Goal: Task Accomplishment & Management: Complete application form

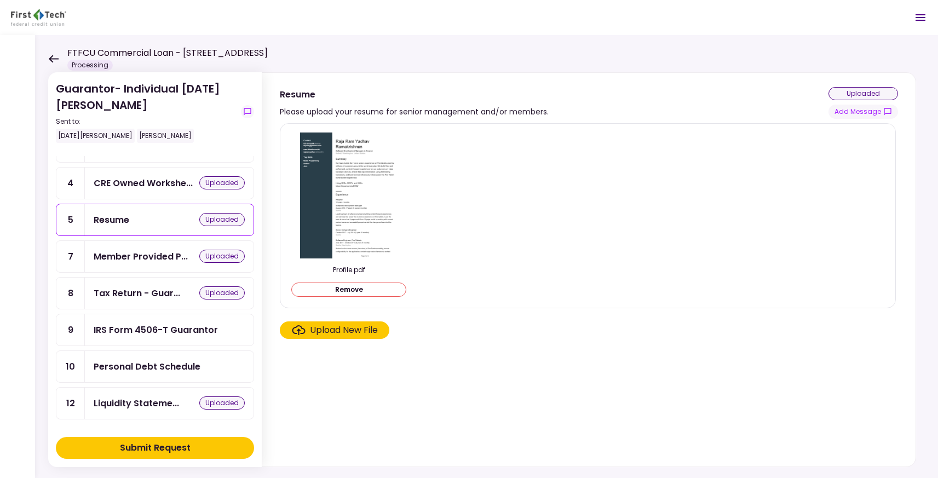
scroll to position [91, 0]
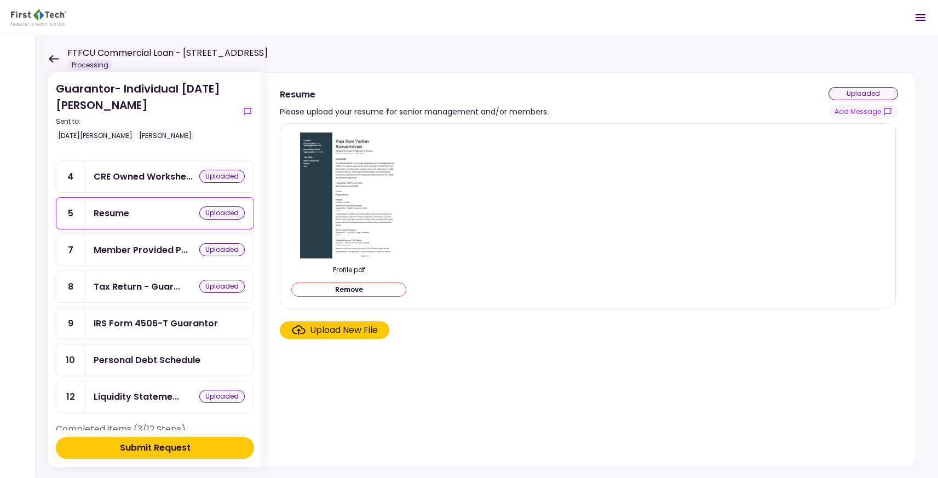
click at [203, 317] on div "IRS Form 4506-T Guarantor" at bounding box center [156, 324] width 124 height 14
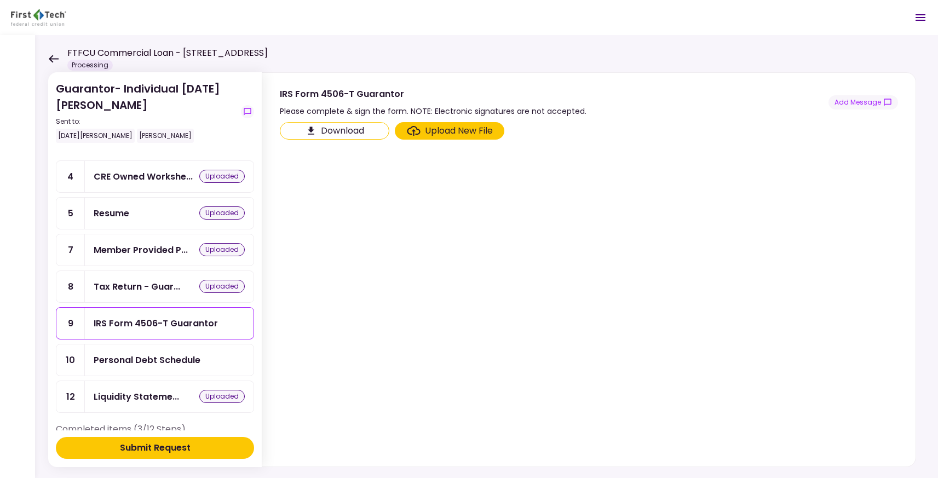
click at [426, 127] on div "Upload New File" at bounding box center [459, 130] width 68 height 13
click at [0, 0] on input "Upload New File" at bounding box center [0, 0] width 0 height 0
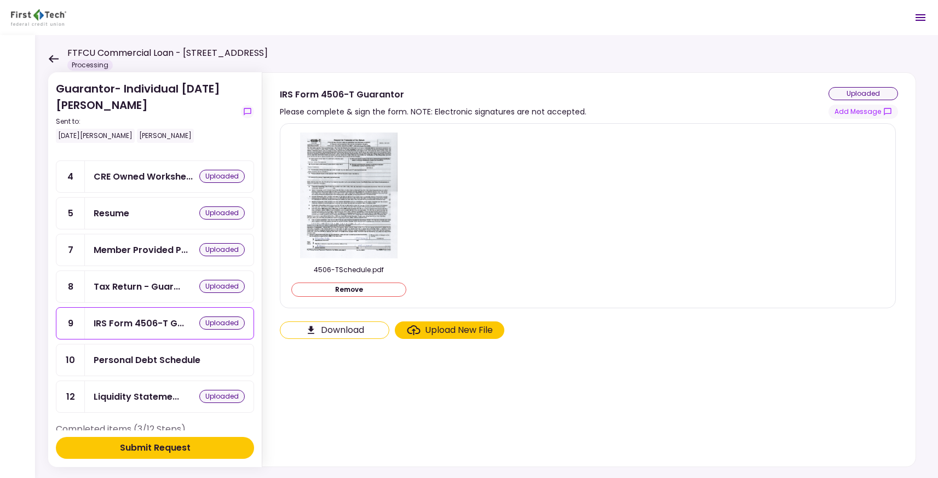
click at [171, 358] on div "Personal Debt Schedule" at bounding box center [147, 360] width 107 height 14
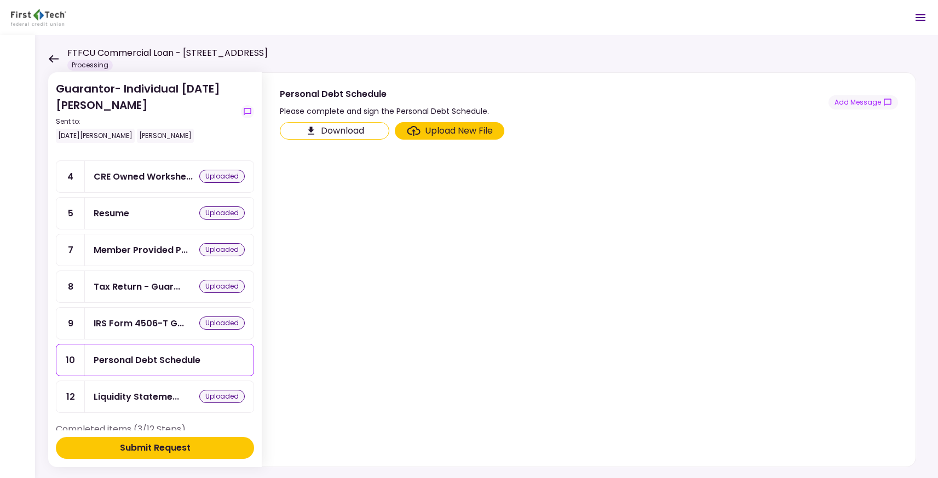
click at [436, 132] on div "Upload New File" at bounding box center [459, 130] width 68 height 13
click at [0, 0] on input "Upload New File" at bounding box center [0, 0] width 0 height 0
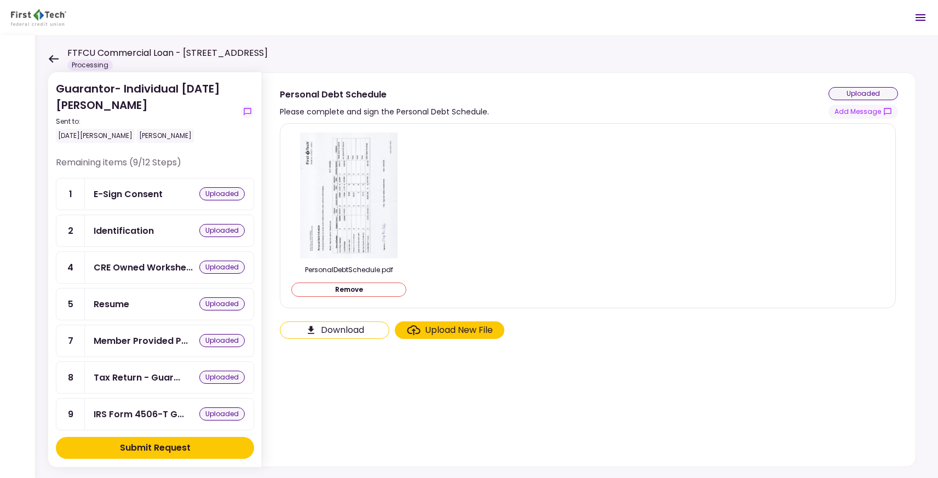
click at [163, 445] on div "Submit Request" at bounding box center [155, 448] width 71 height 13
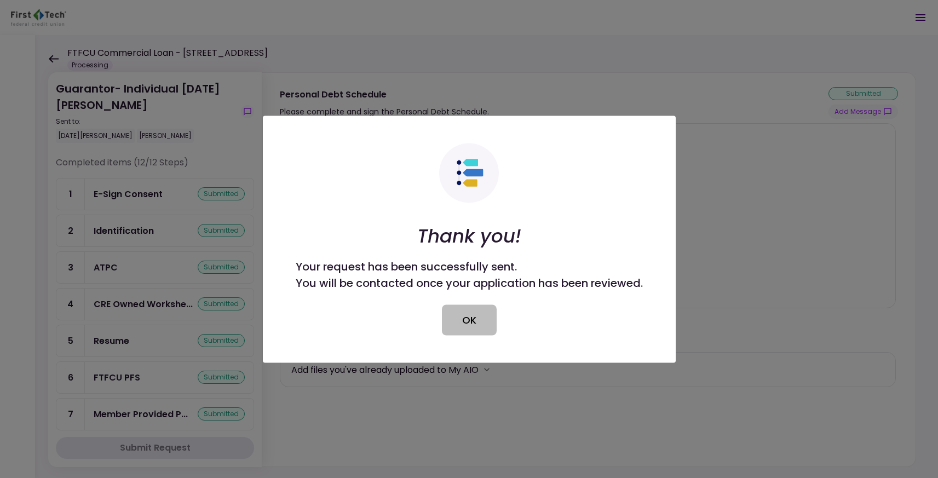
click at [471, 317] on button "OK" at bounding box center [469, 320] width 55 height 31
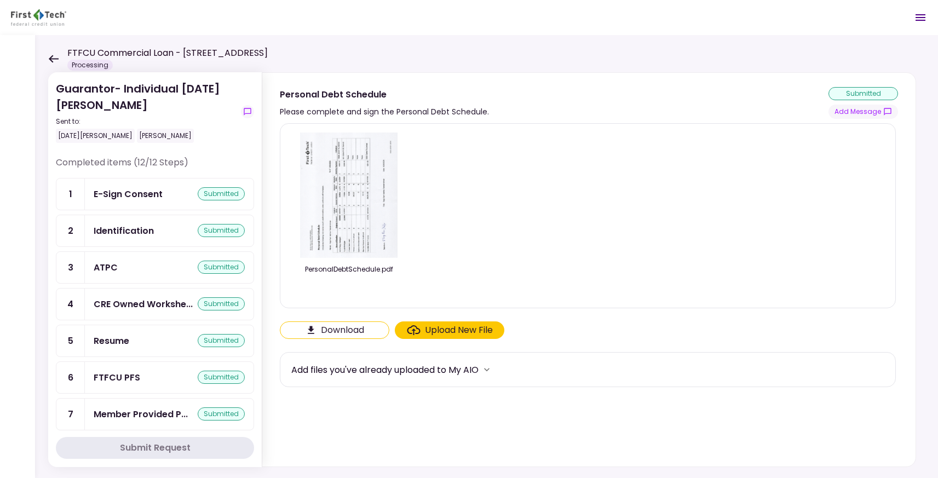
click at [53, 57] on icon at bounding box center [53, 59] width 10 height 8
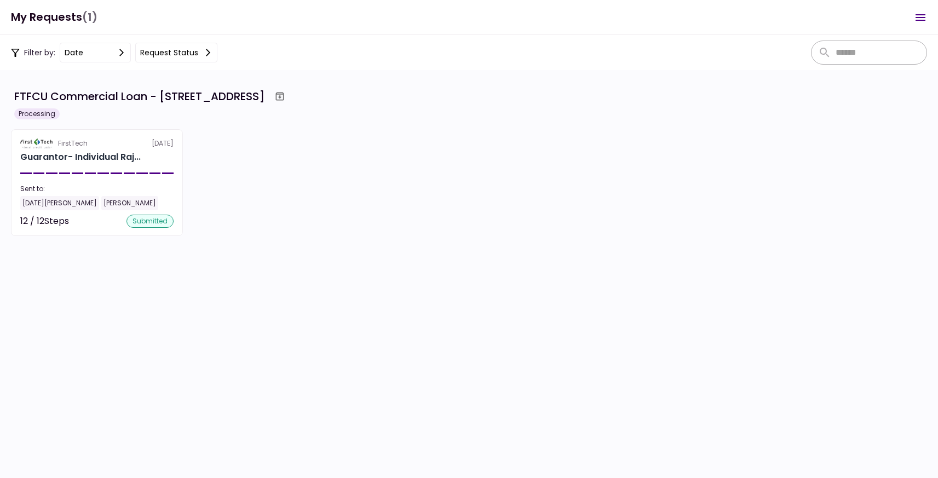
click at [58, 18] on h1 "My Requests (1)" at bounding box center [54, 17] width 87 height 22
click at [59, 98] on div "FTFCU Commercial Loan - [STREET_ADDRESS]" at bounding box center [139, 96] width 250 height 16
click at [169, 54] on button "Request status" at bounding box center [176, 53] width 82 height 20
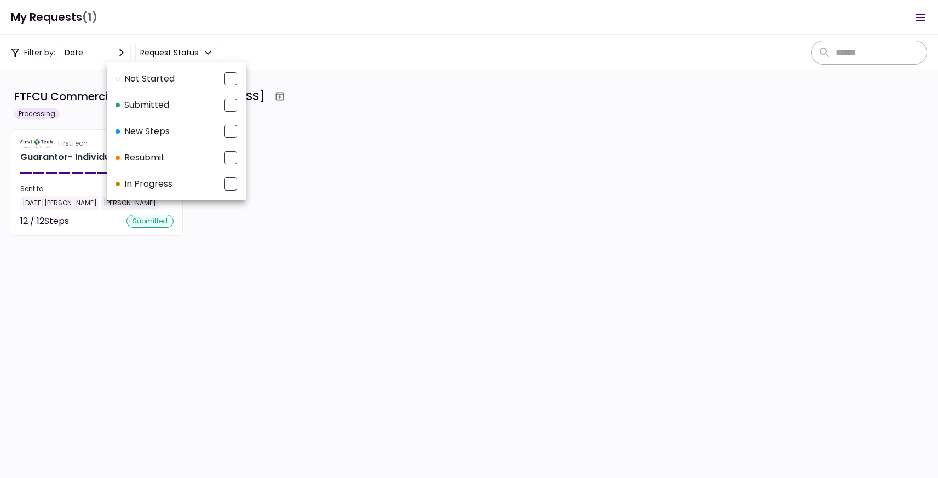
click at [169, 54] on div at bounding box center [469, 239] width 938 height 478
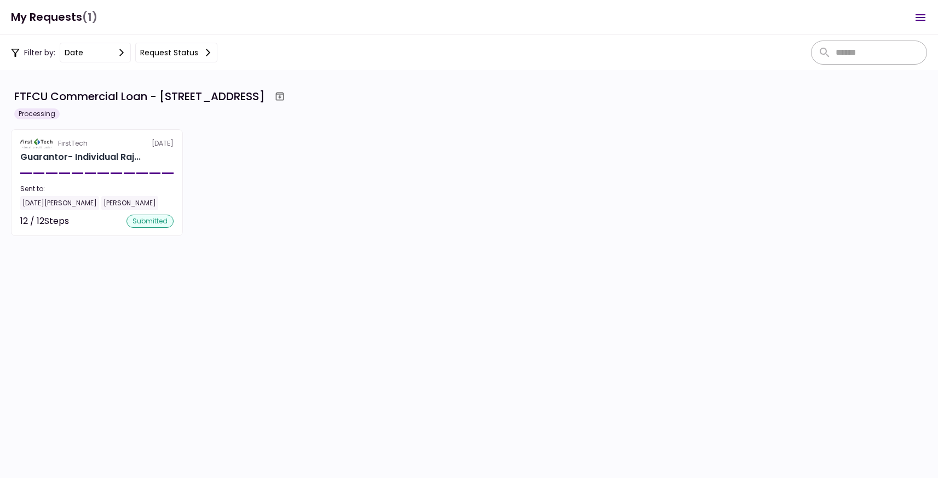
click at [59, 18] on h1 "My Requests (1)" at bounding box center [54, 17] width 87 height 22
click at [69, 106] on div "FTFCU Commercial Loan - [STREET_ADDRESS]" at bounding box center [470, 97] width 913 height 20
click at [43, 102] on div "FTFCU Commercial Loan - [STREET_ADDRESS]" at bounding box center [139, 96] width 250 height 16
click at [43, 107] on div "FTFCU Commercial Loan - 8813 Edgewater Dr SW Lakewood WA Processing" at bounding box center [469, 103] width 917 height 33
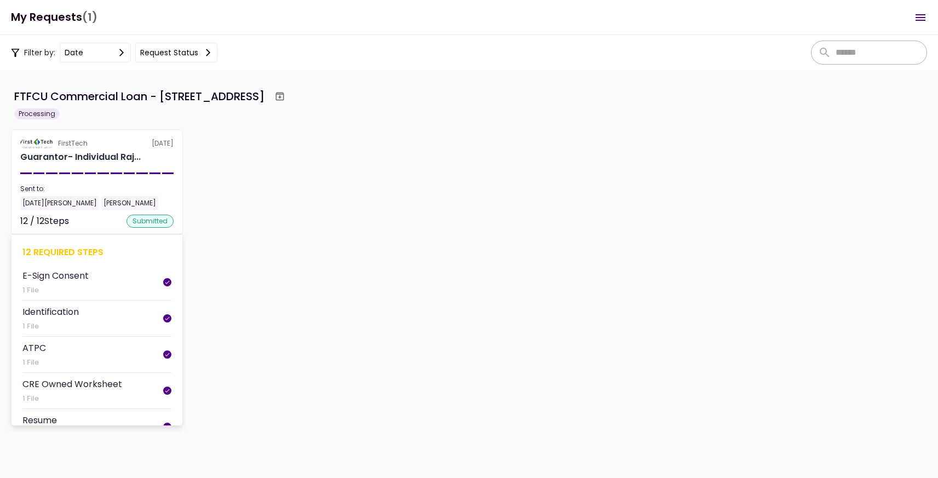
click at [68, 221] on div "12 / 12 Steps" at bounding box center [44, 221] width 49 height 13
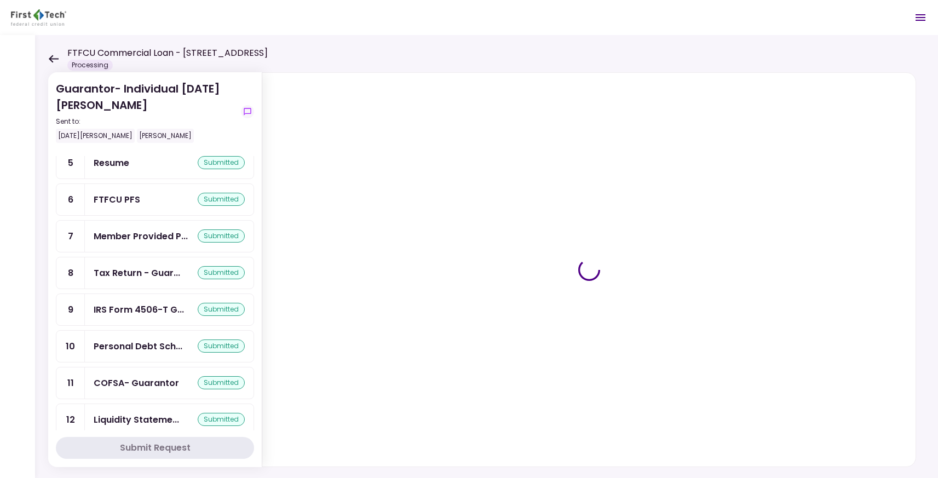
scroll to position [187, 0]
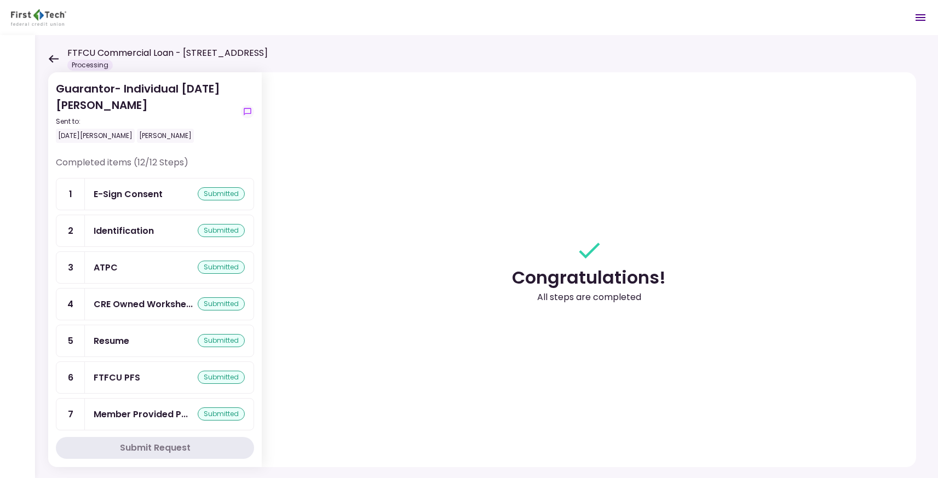
click at [58, 57] on icon at bounding box center [53, 59] width 10 height 8
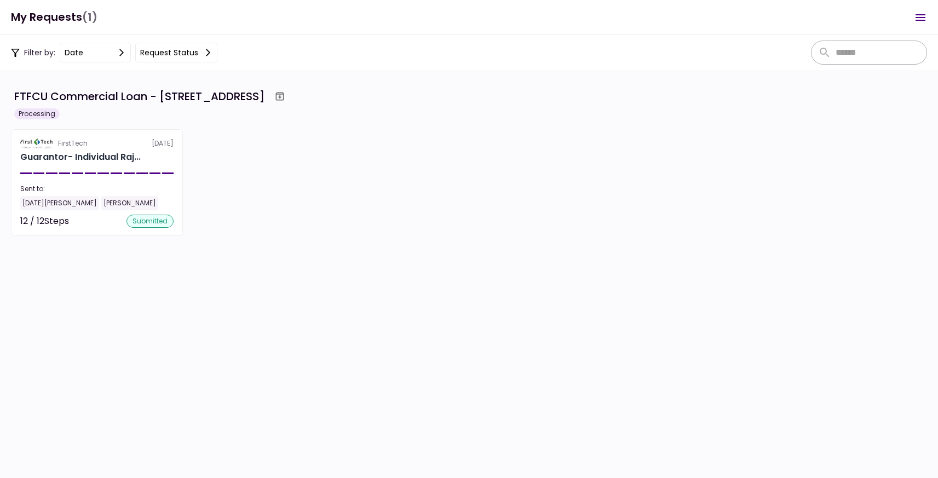
click at [37, 54] on div "Filter by: date Request status" at bounding box center [114, 53] width 207 height 20
click at [41, 18] on h1 "My Requests (1)" at bounding box center [54, 17] width 87 height 22
click at [921, 16] on icon "Open menu" at bounding box center [921, 17] width 10 height 7
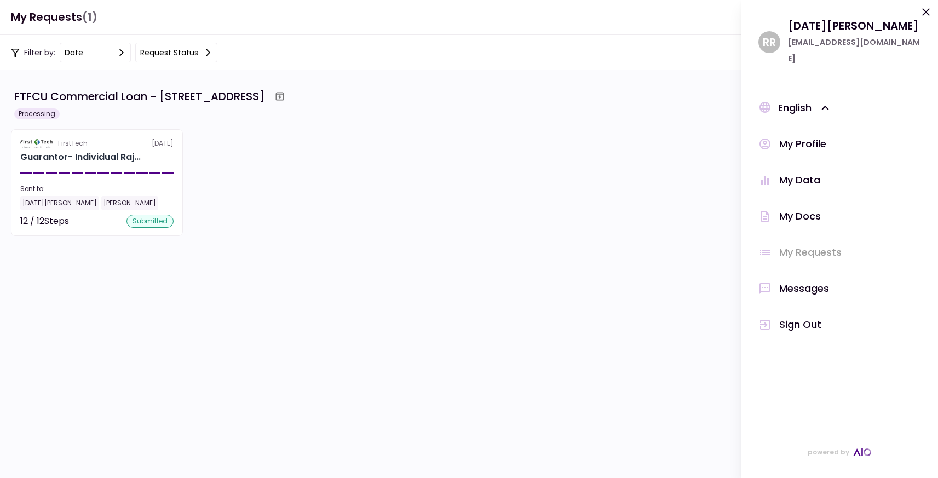
click at [808, 280] on div "Messages" at bounding box center [805, 288] width 50 height 16
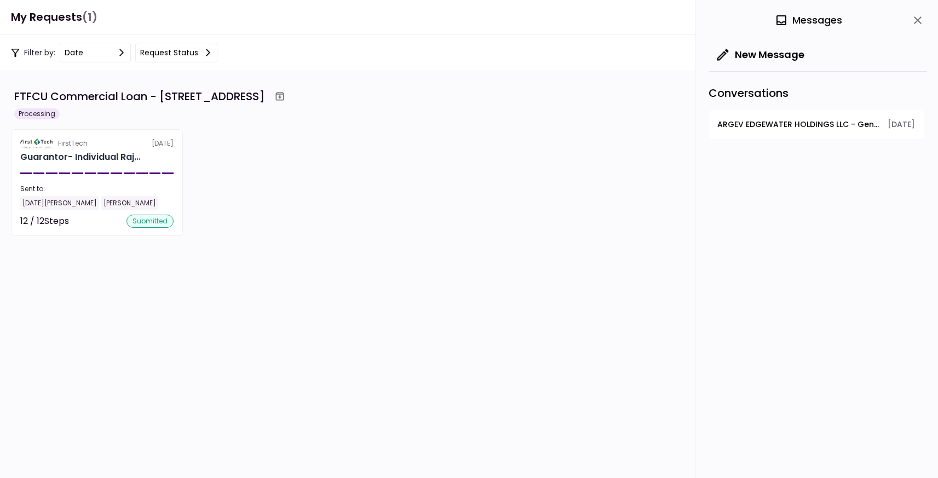
click at [786, 125] on span "ARGEV EDGEWATER HOLDINGS LLC - General" at bounding box center [799, 125] width 163 height 12
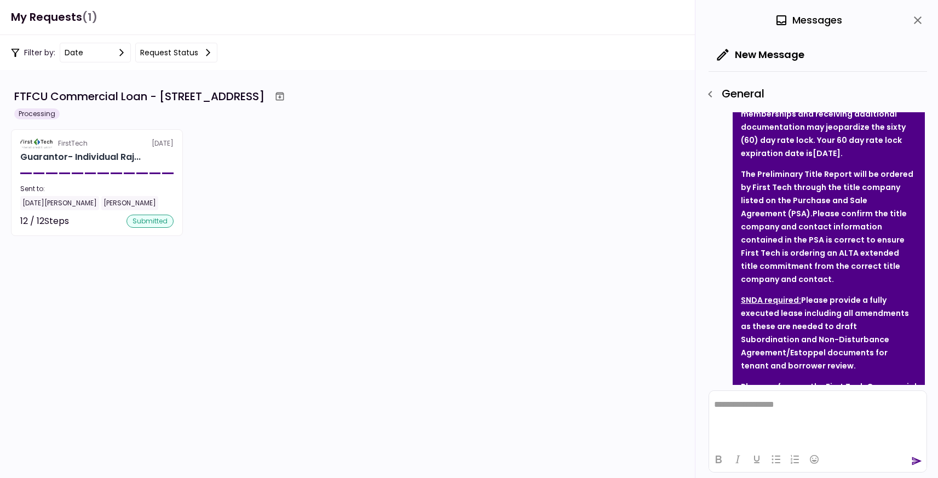
scroll to position [222, 0]
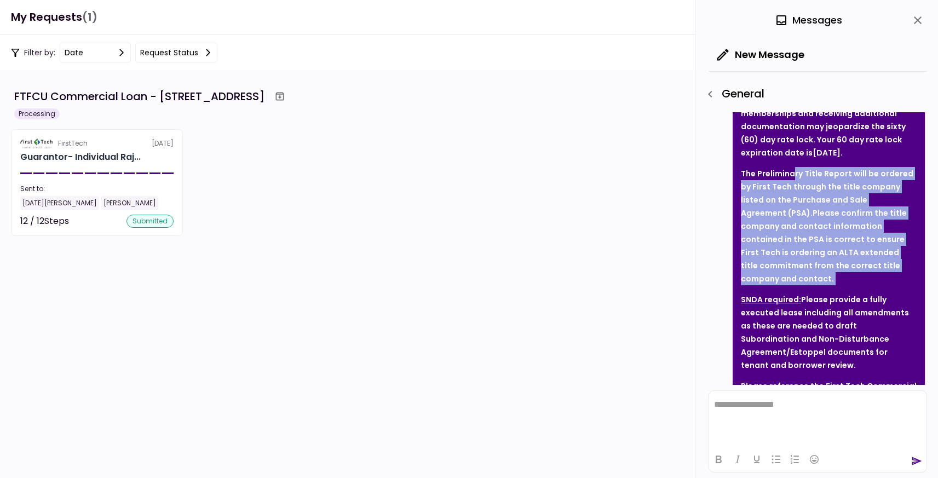
drag, startPoint x: 794, startPoint y: 174, endPoint x: 841, endPoint y: 280, distance: 116.8
click at [841, 280] on p "The Preliminary Title Report will be ordered by First Tech through the title co…" at bounding box center [829, 226] width 176 height 118
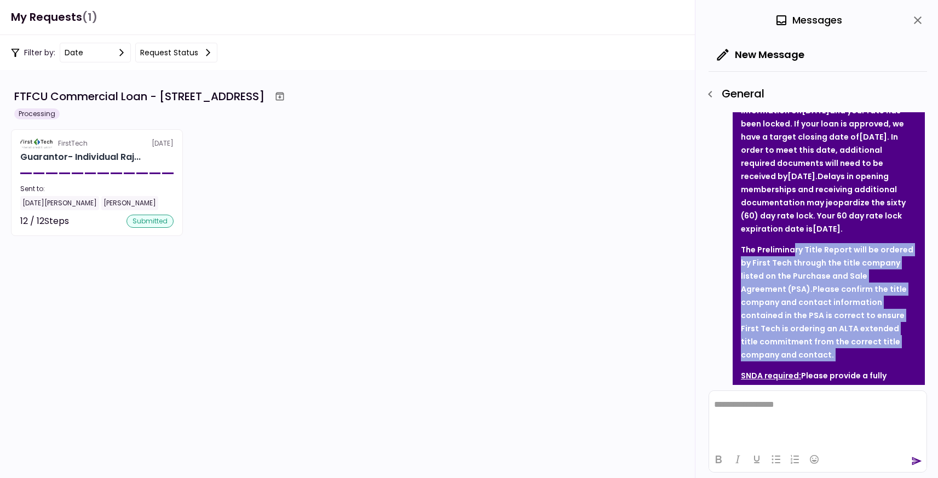
scroll to position [149, 0]
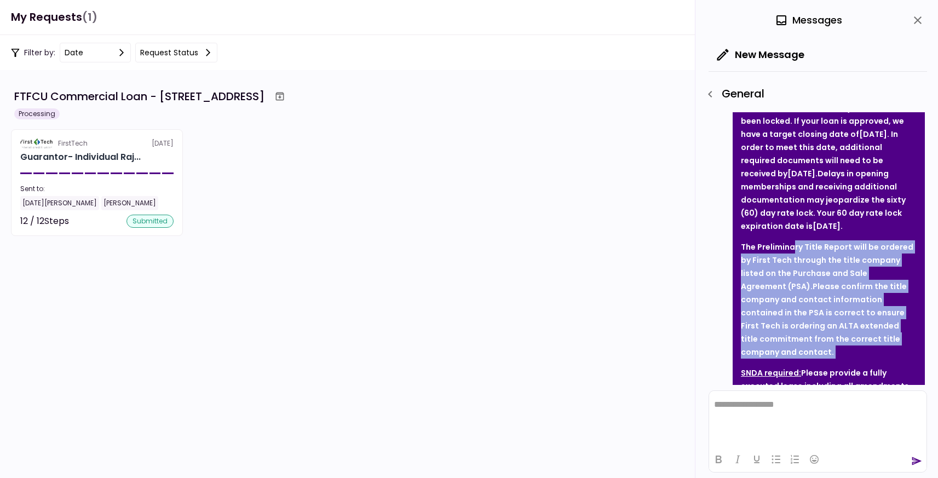
click at [789, 260] on span "The Preliminary Title Report will be ordered by First Tech through the title co…" at bounding box center [827, 300] width 173 height 116
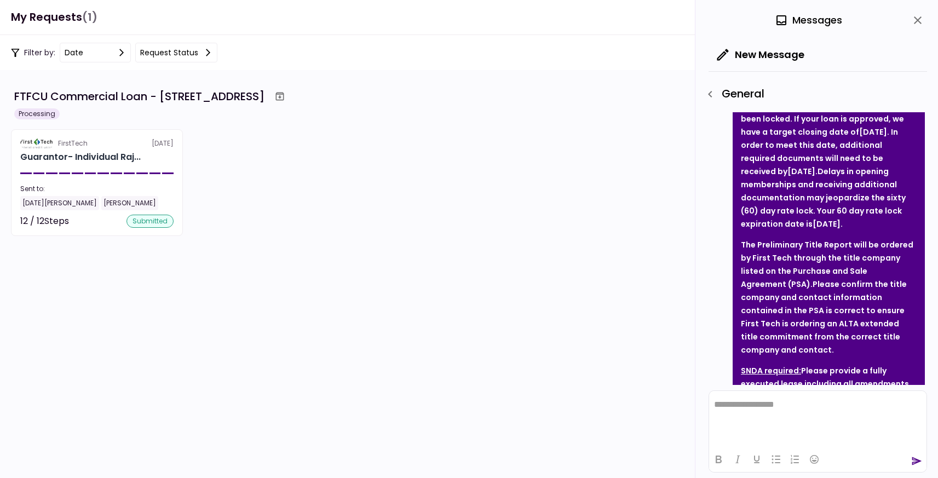
scroll to position [157, 0]
